Goal: Check status: Check status

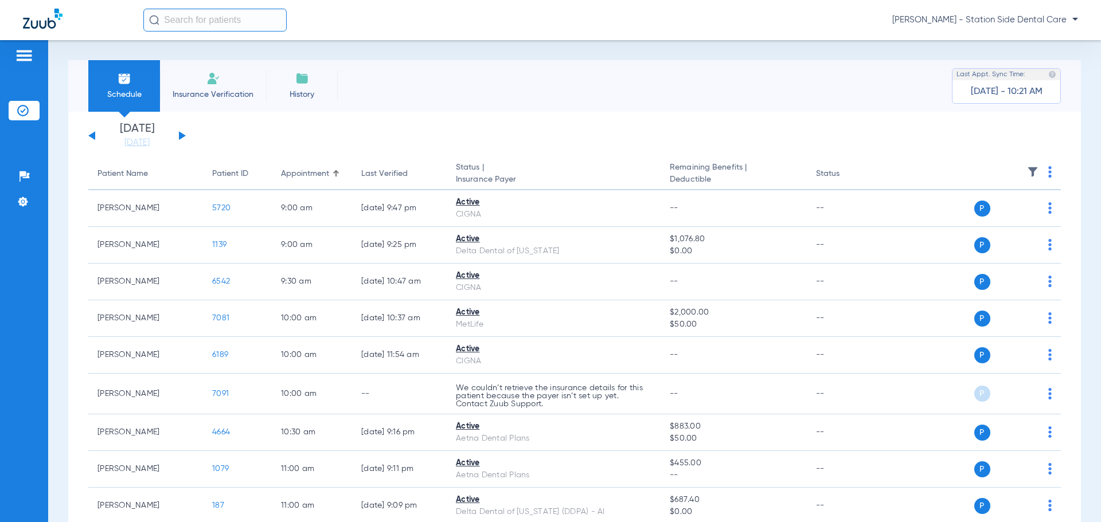
click at [180, 136] on button at bounding box center [182, 135] width 7 height 9
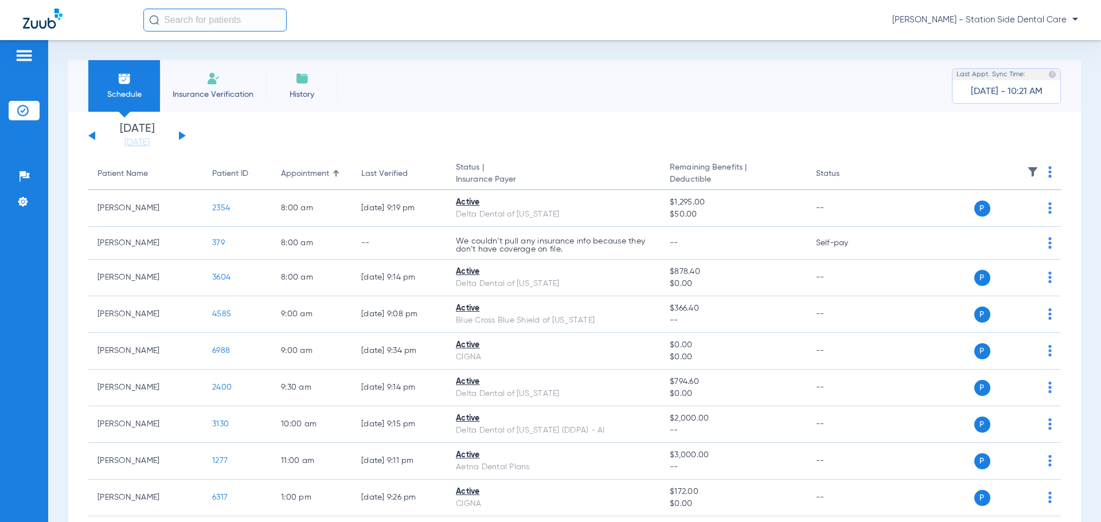
click at [173, 19] on input "text" at bounding box center [214, 20] width 143 height 23
click at [171, 22] on input "text" at bounding box center [214, 20] width 143 height 23
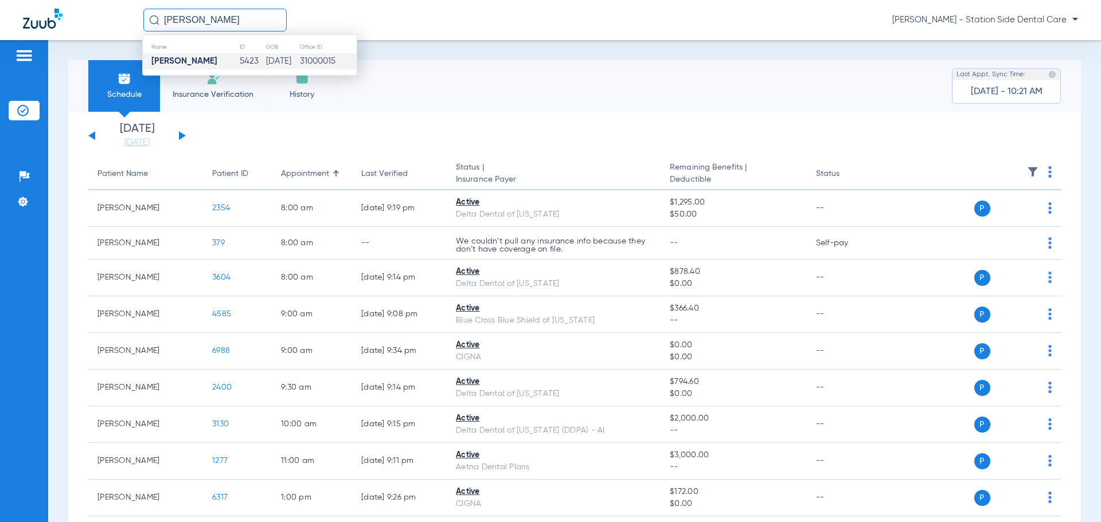
type input "[PERSON_NAME]"
click at [157, 61] on strong "[PERSON_NAME]" at bounding box center [184, 61] width 66 height 9
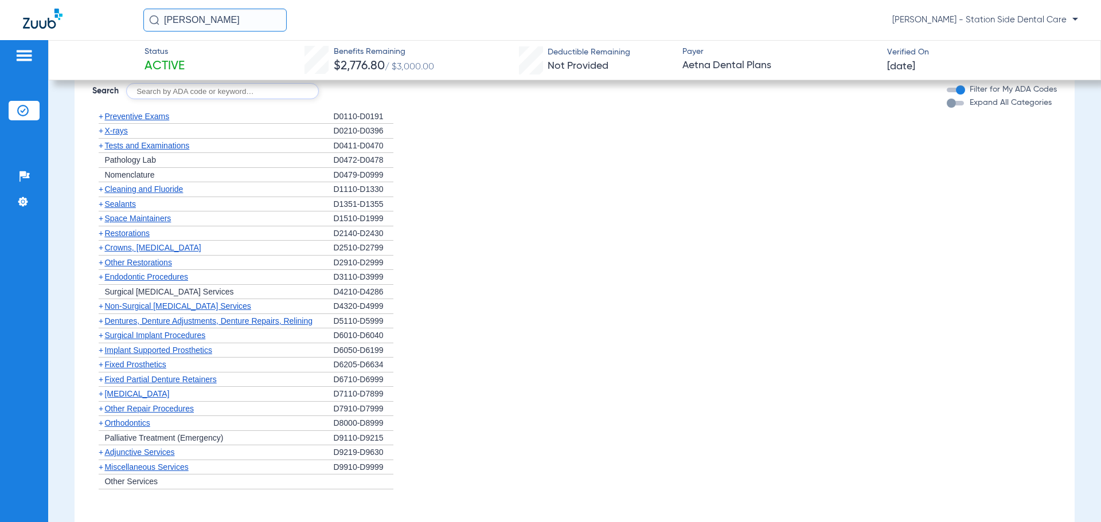
scroll to position [615, 0]
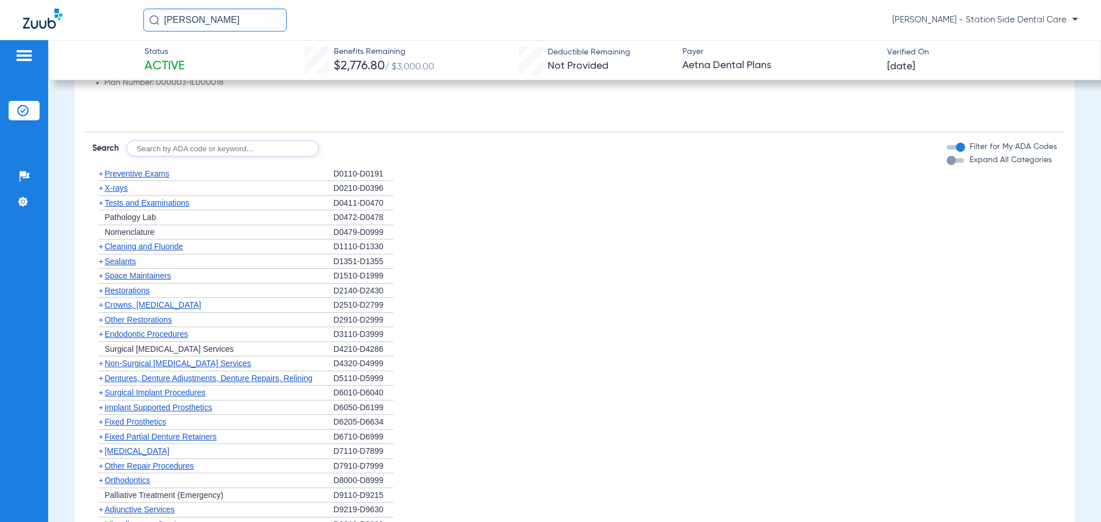
click at [181, 367] on span "Non-Surgical [MEDICAL_DATA] Services" at bounding box center [177, 363] width 146 height 9
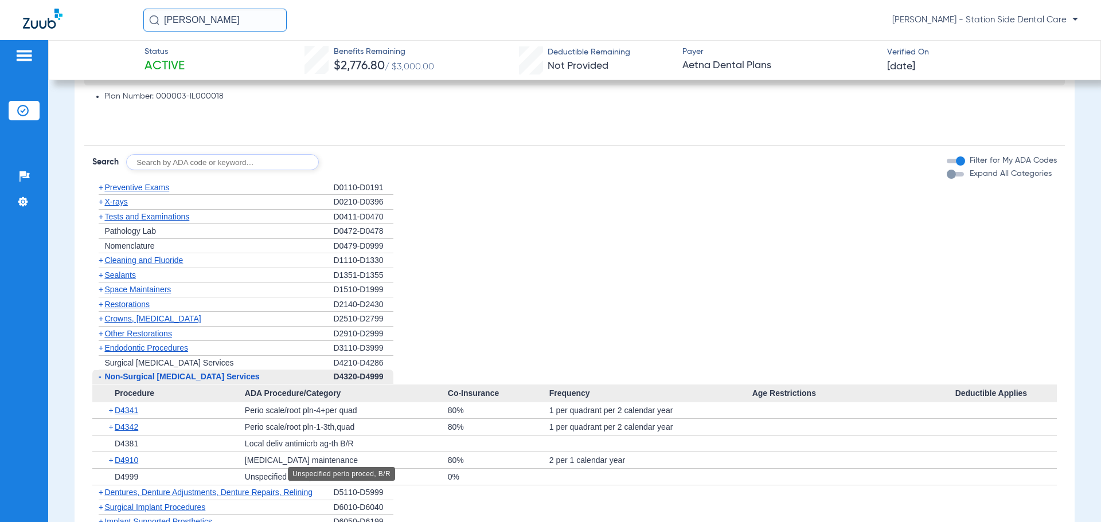
scroll to position [716, 0]
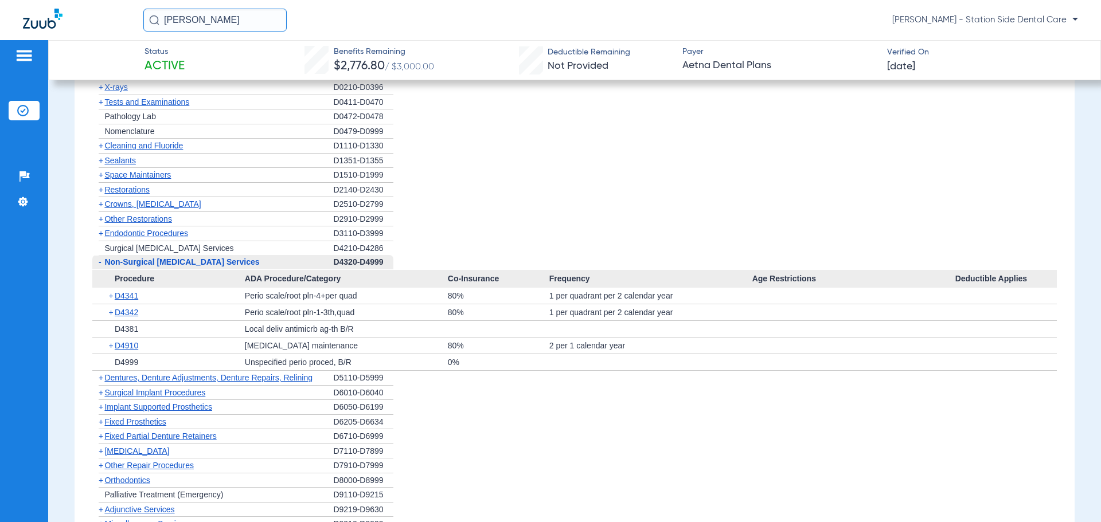
click at [530, 349] on div "80%" at bounding box center [499, 346] width 102 height 16
drag, startPoint x: 592, startPoint y: 417, endPoint x: 795, endPoint y: 396, distance: 204.1
click at [592, 417] on li "+ Fixed Prosthetics D6205-D6634" at bounding box center [574, 422] width 964 height 15
click at [939, 364] on div at bounding box center [853, 362] width 203 height 16
